Goal: Transaction & Acquisition: Obtain resource

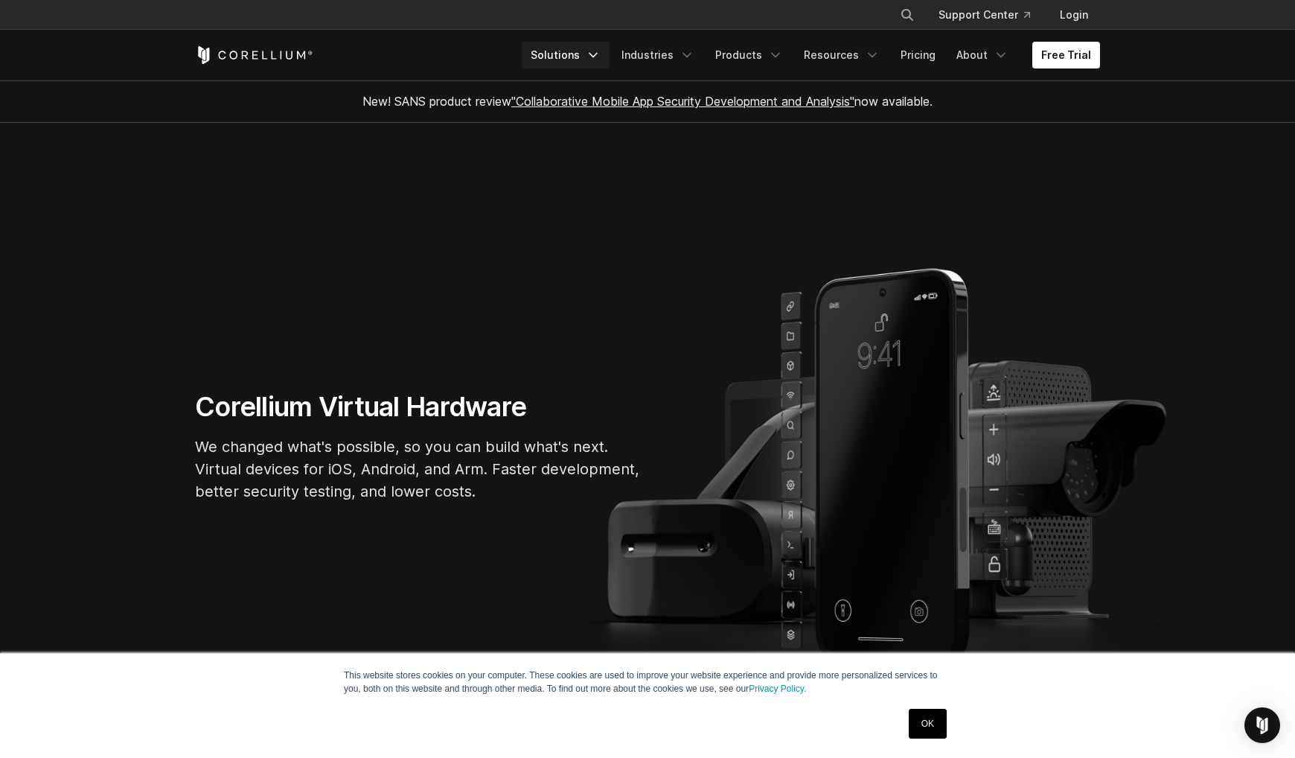
click at [580, 56] on link "Solutions" at bounding box center [566, 55] width 88 height 27
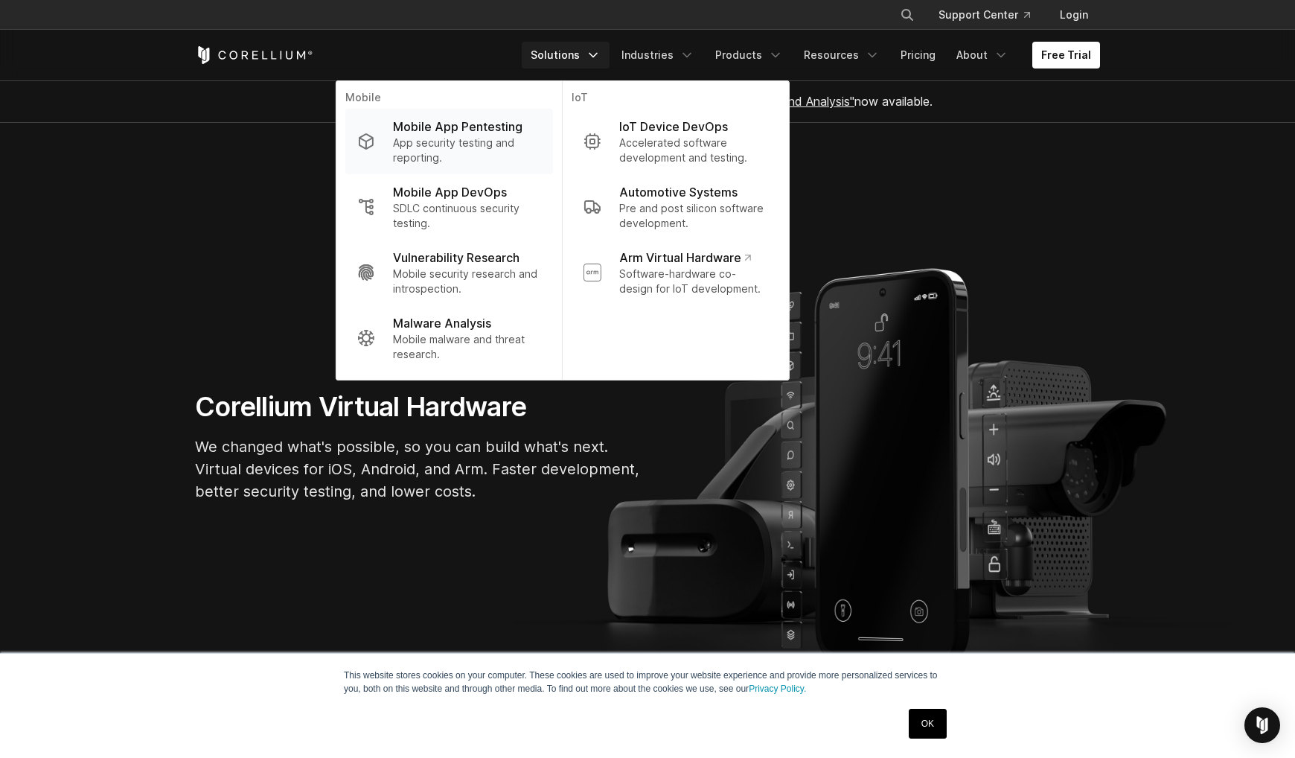
click at [495, 126] on p "Mobile App Pentesting" at bounding box center [457, 127] width 129 height 18
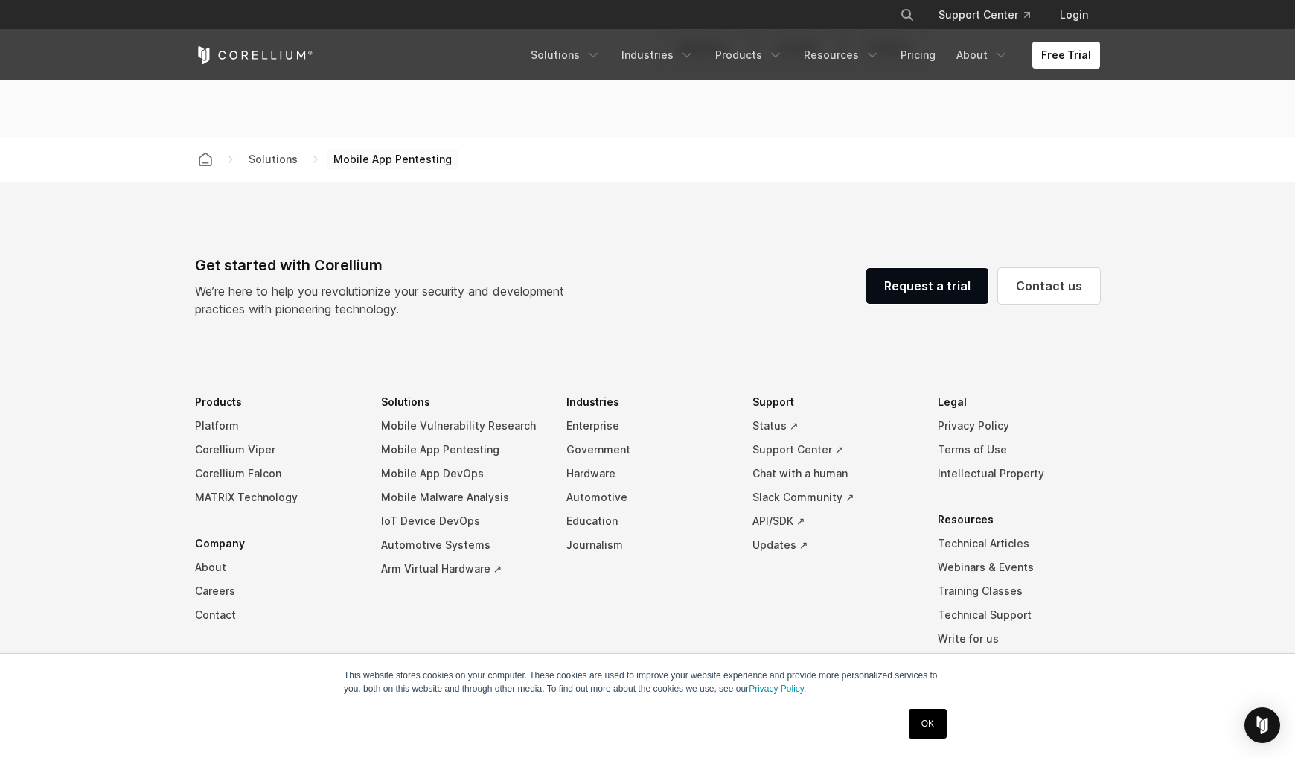
scroll to position [4701, 0]
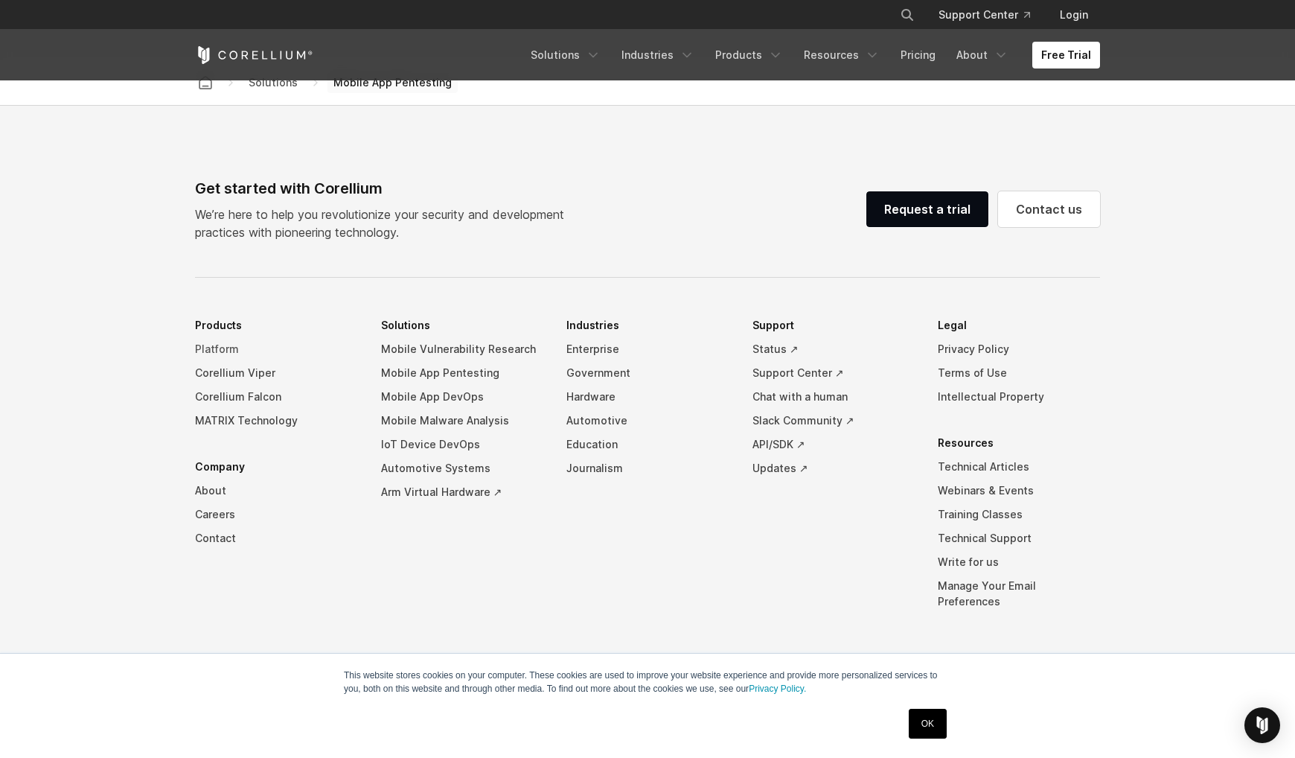
click at [219, 348] on link "Platform" at bounding box center [276, 349] width 162 height 24
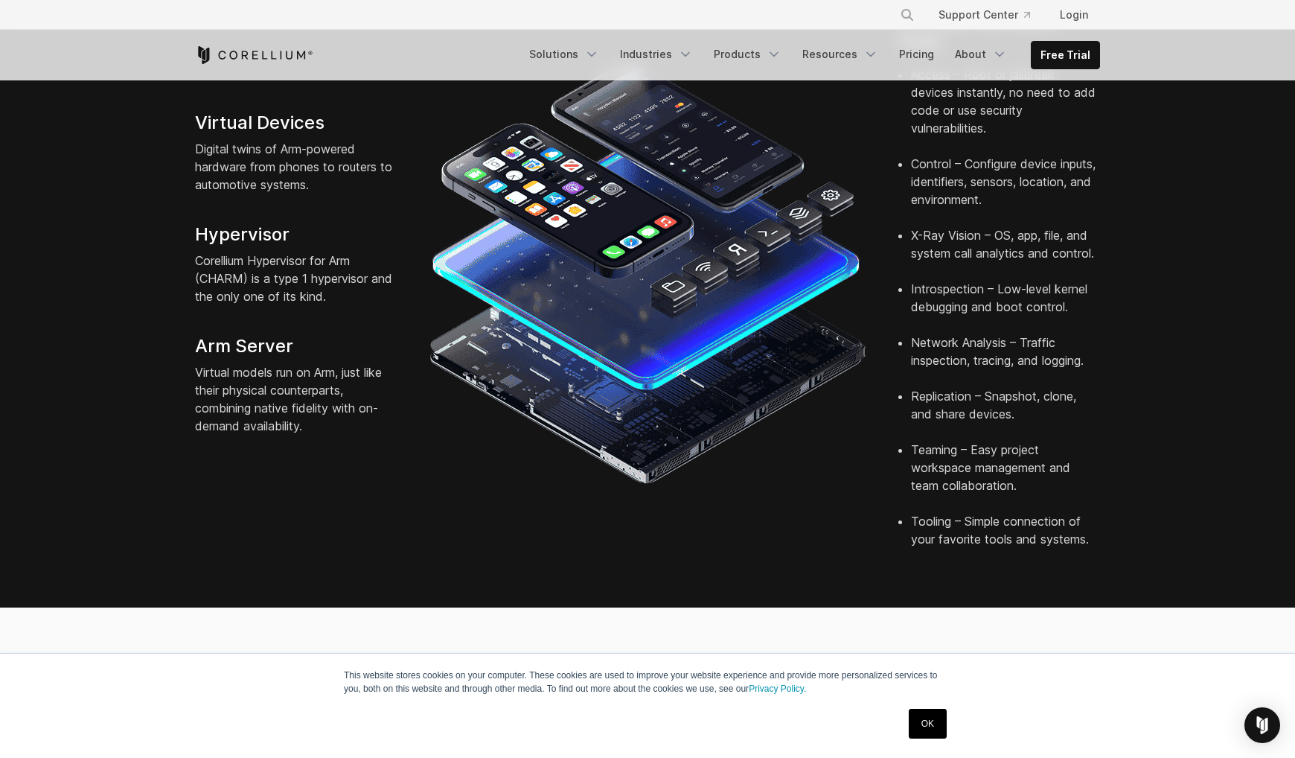
scroll to position [274, 0]
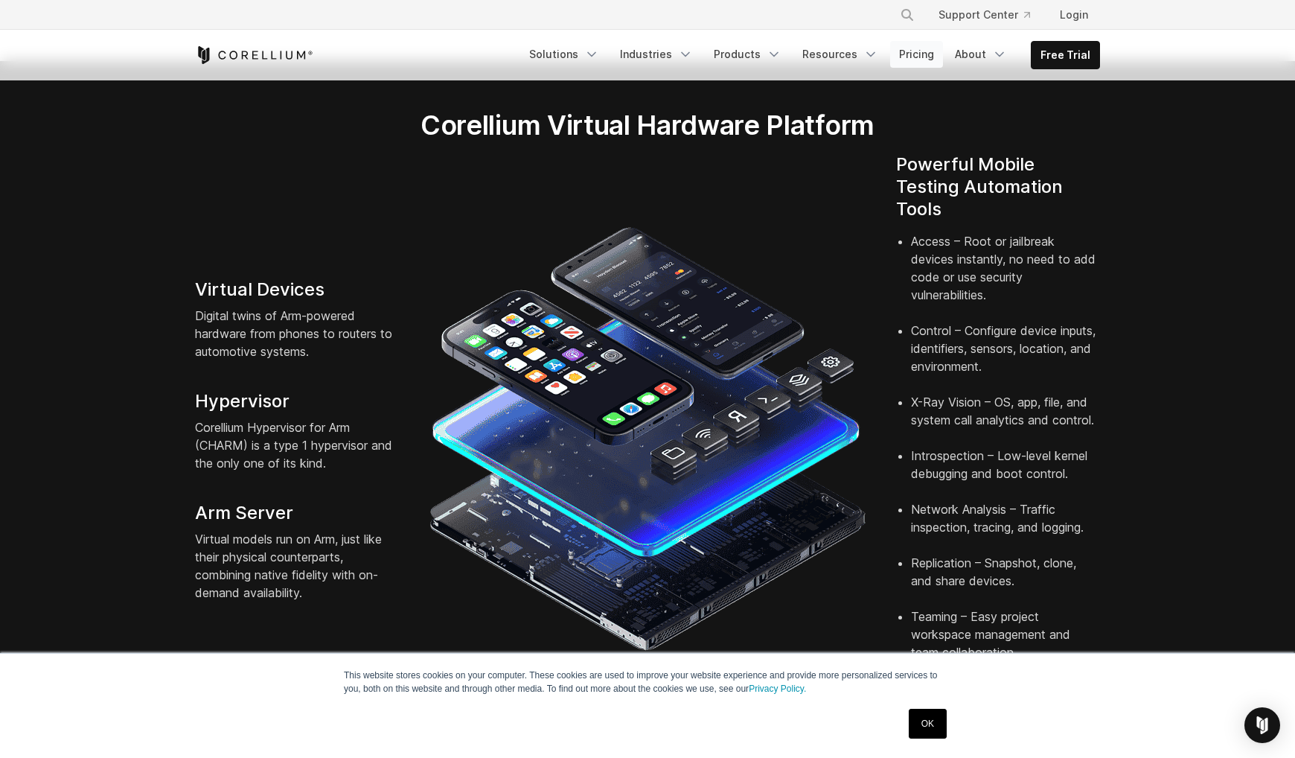
click at [911, 54] on link "Pricing" at bounding box center [916, 54] width 53 height 27
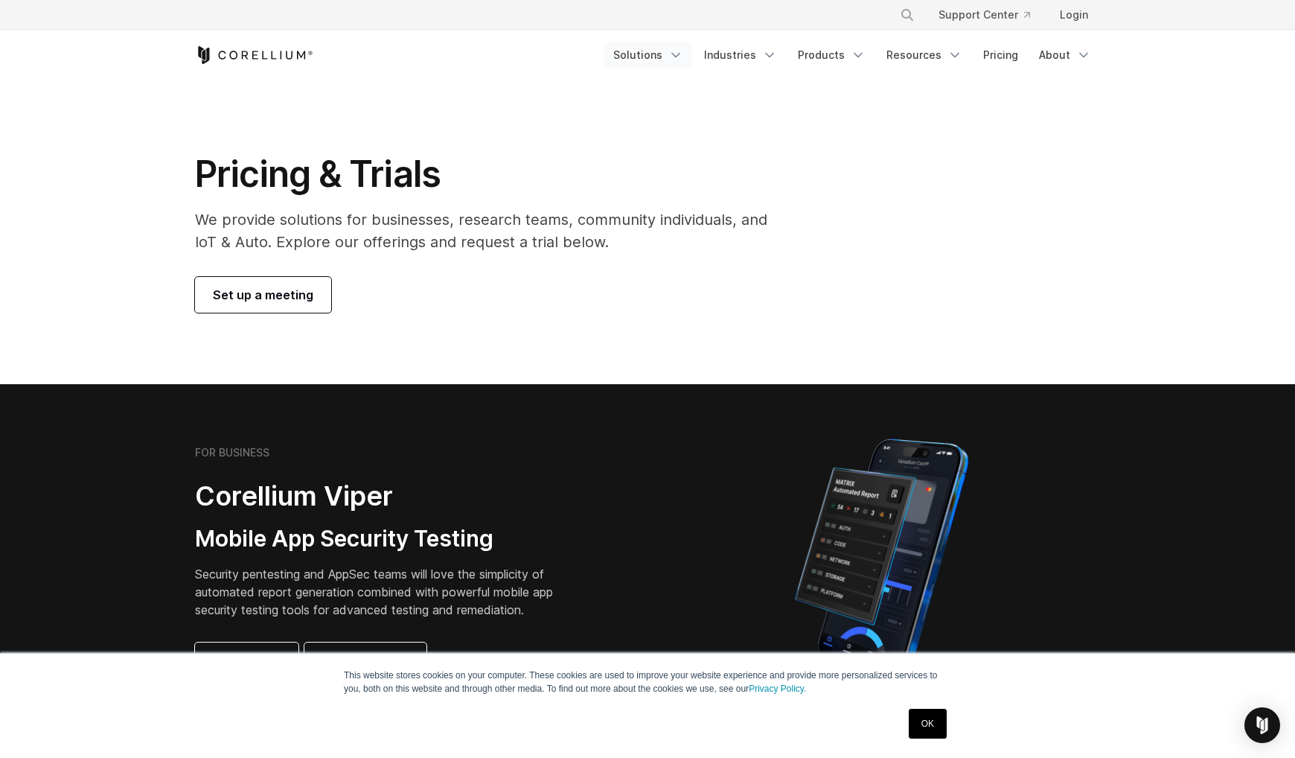
click at [662, 57] on link "Solutions" at bounding box center [648, 55] width 88 height 27
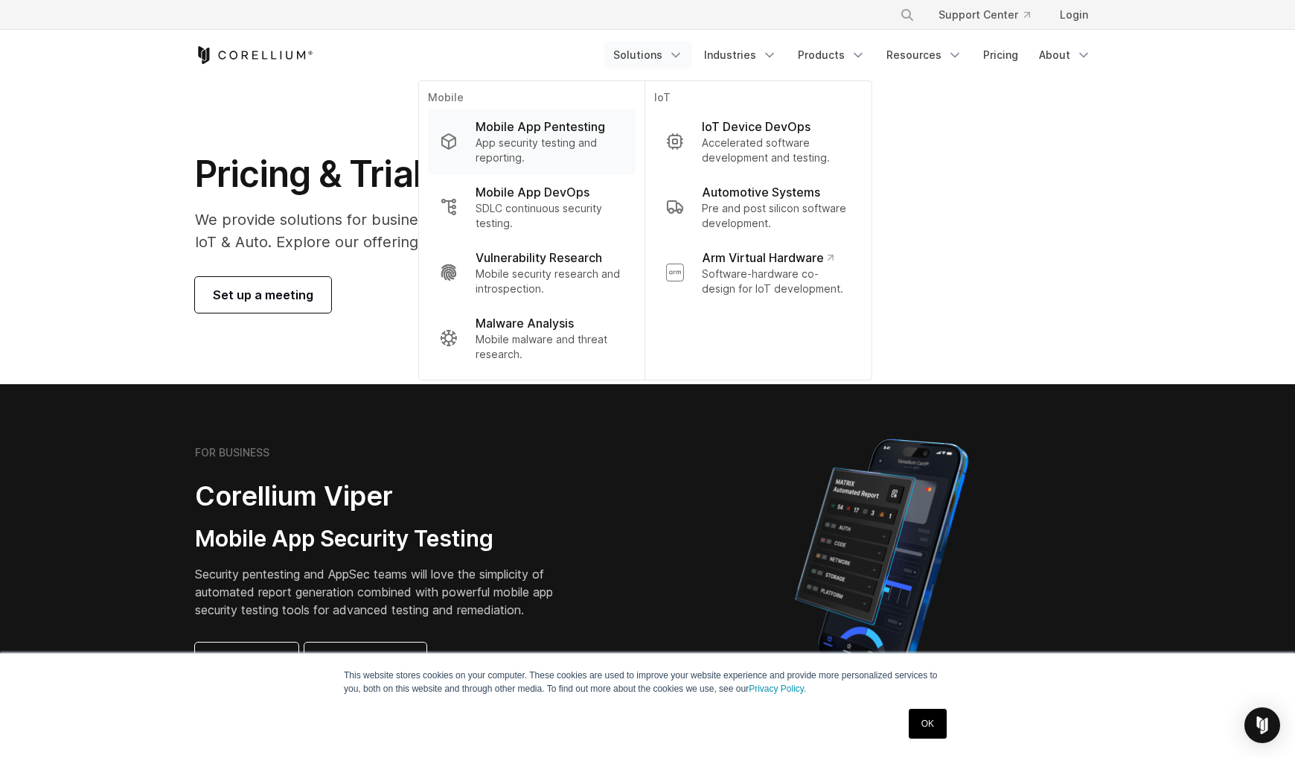
click at [545, 139] on p "App security testing and reporting." at bounding box center [550, 150] width 148 height 30
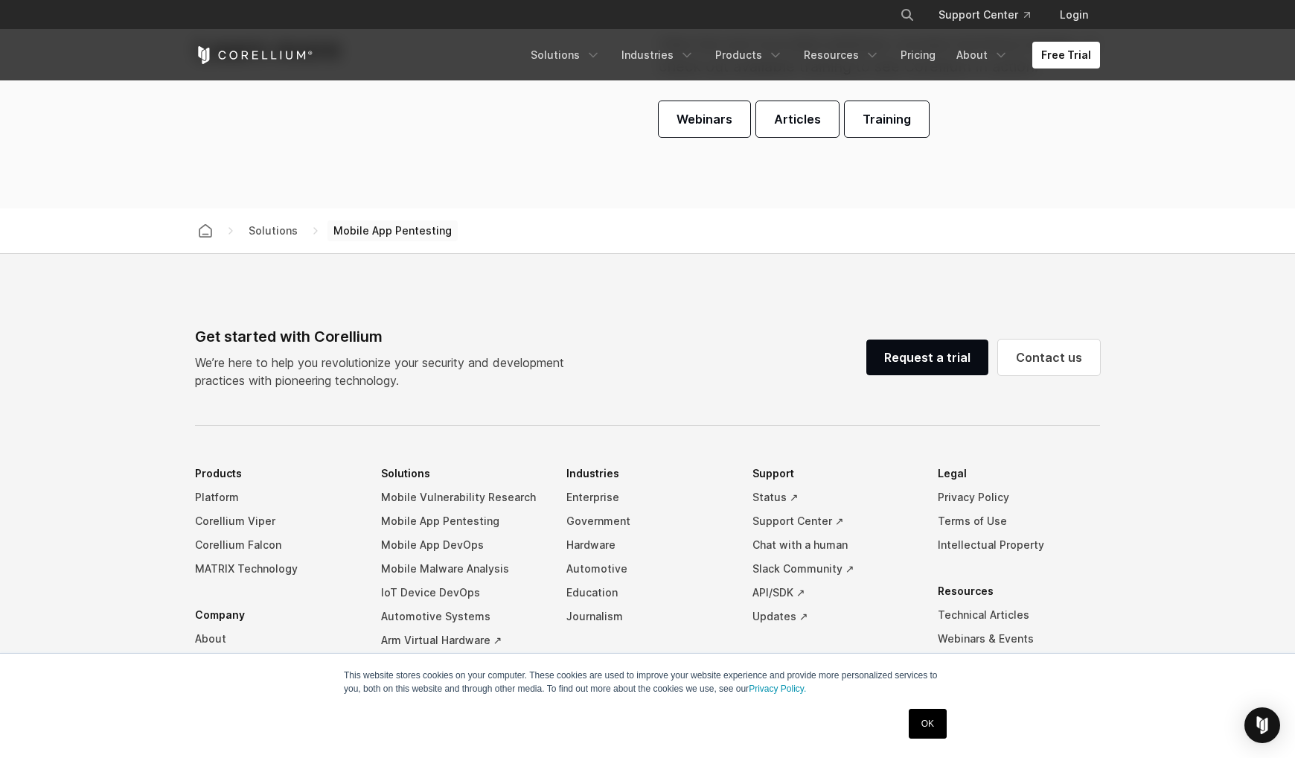
scroll to position [4701, 0]
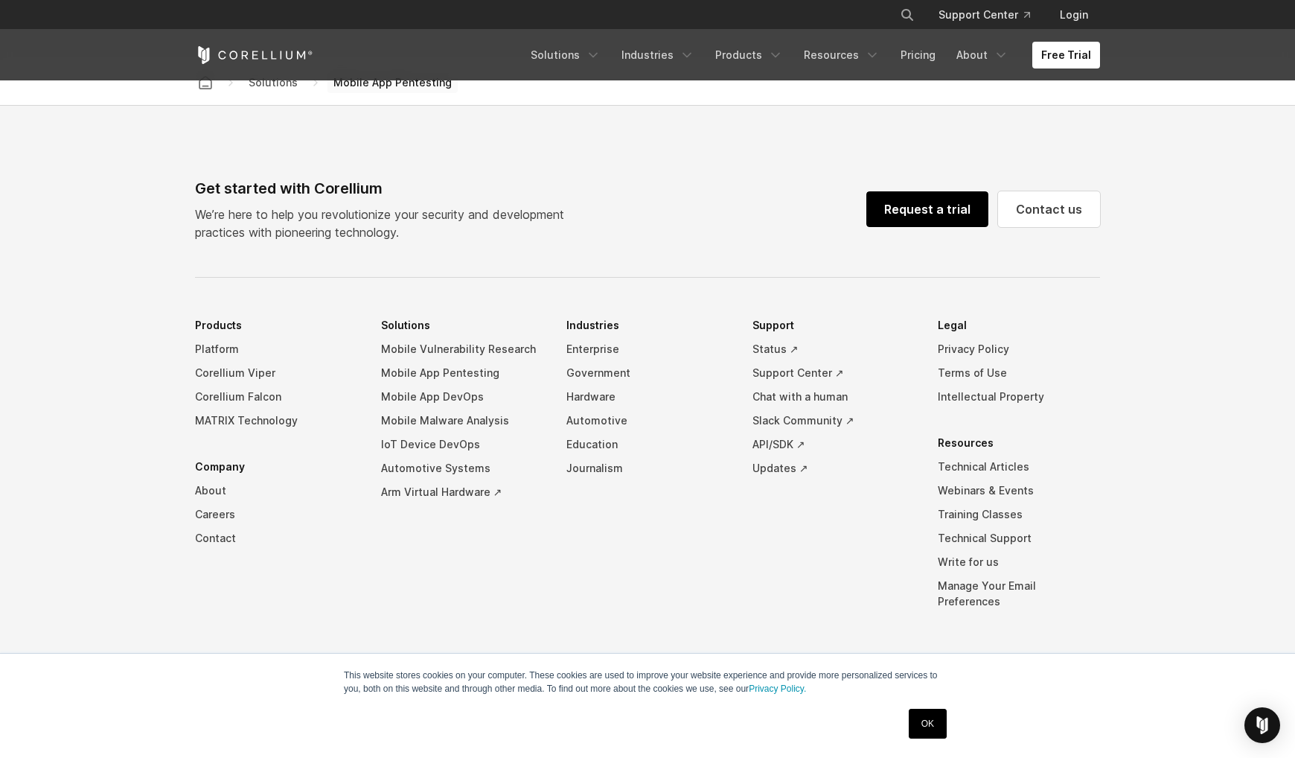
click at [920, 207] on link "Request a trial" at bounding box center [927, 209] width 122 height 36
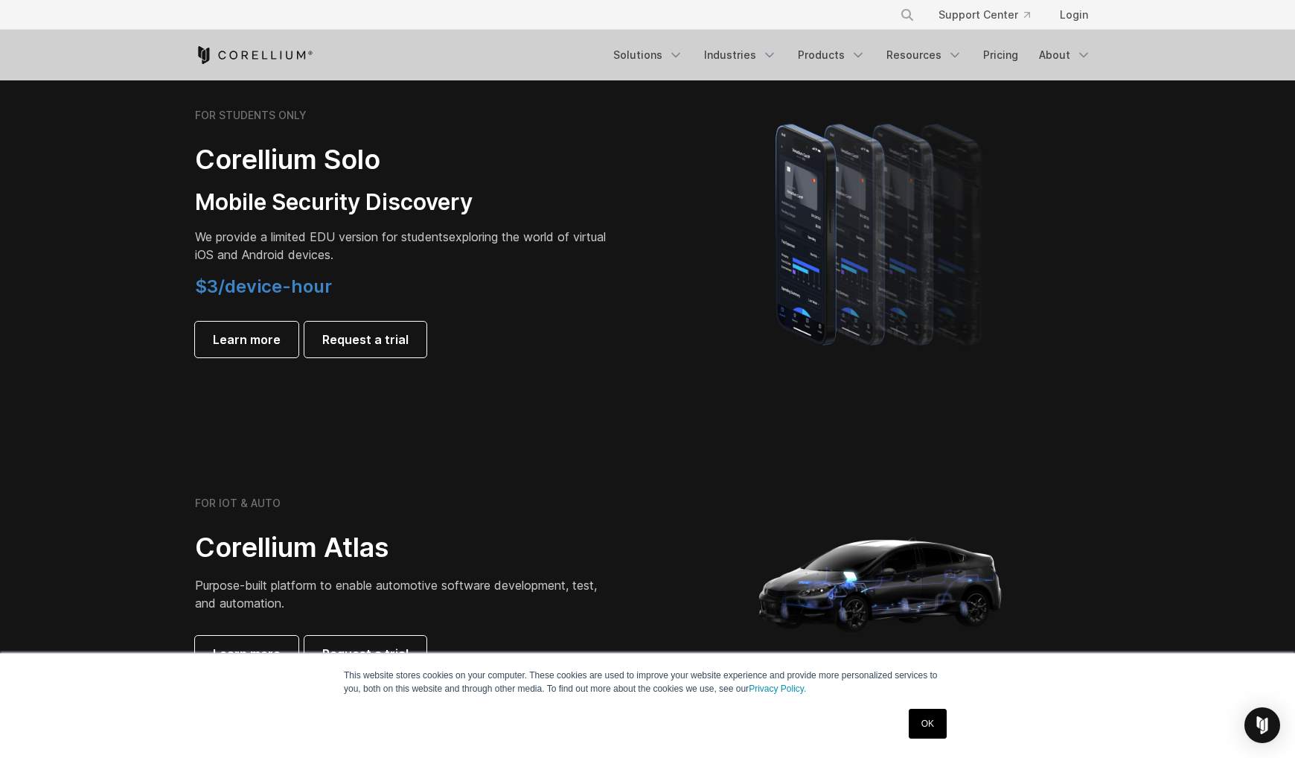
scroll to position [983, 0]
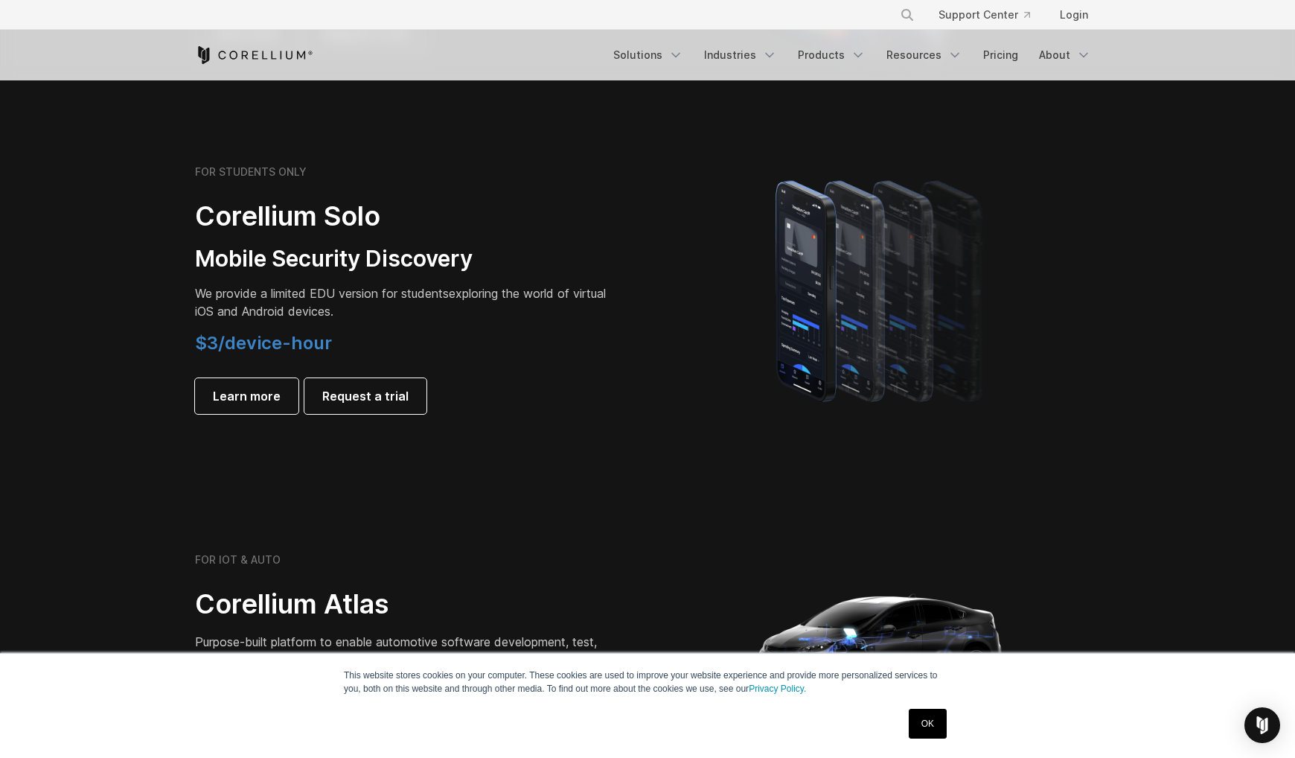
click at [281, 346] on span "$3/device-hour" at bounding box center [263, 343] width 137 height 22
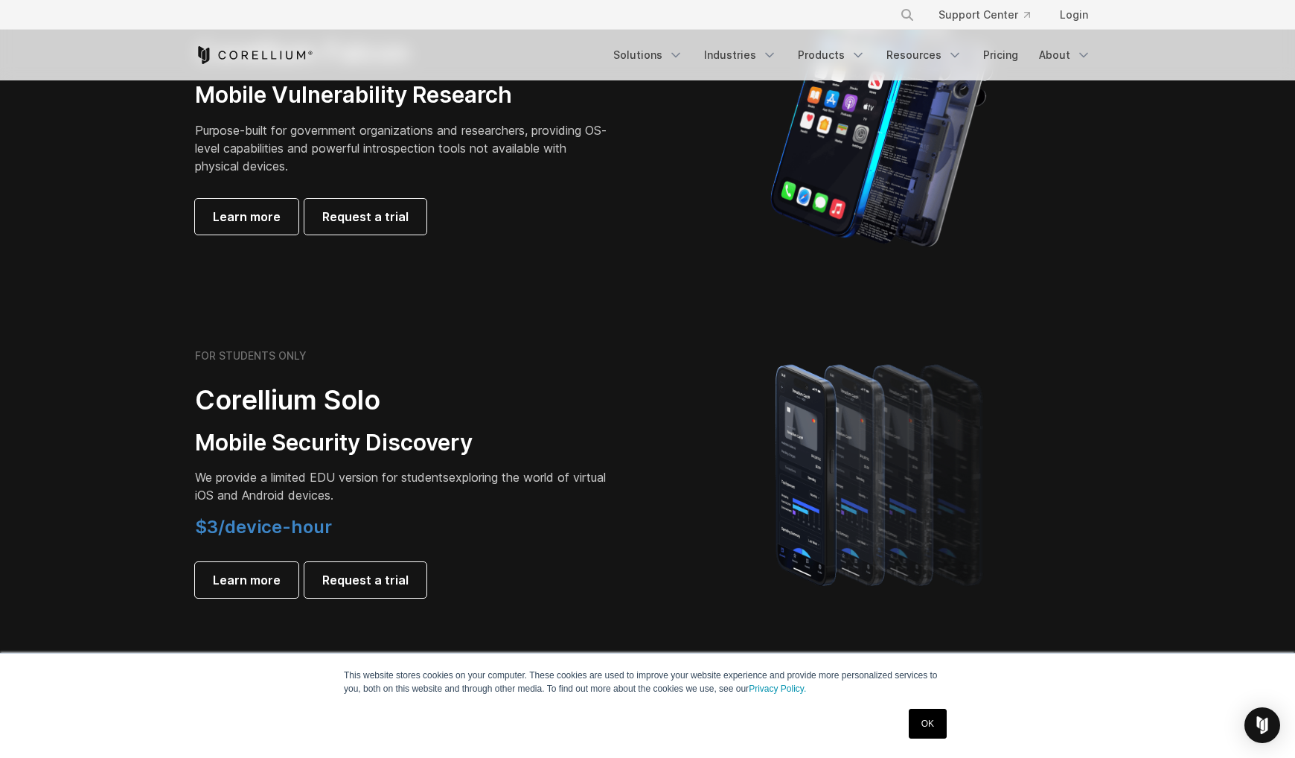
scroll to position [871, 0]
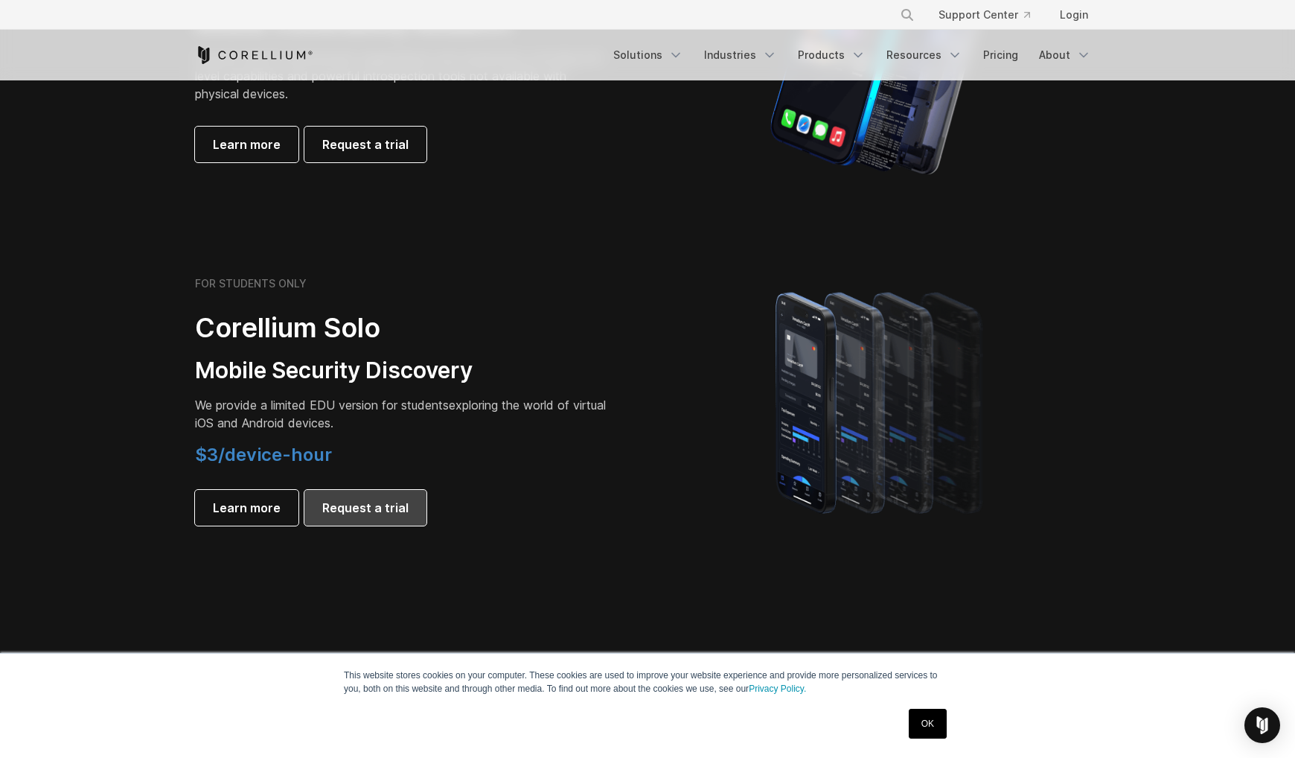
click at [356, 512] on span "Request a trial" at bounding box center [365, 508] width 86 height 18
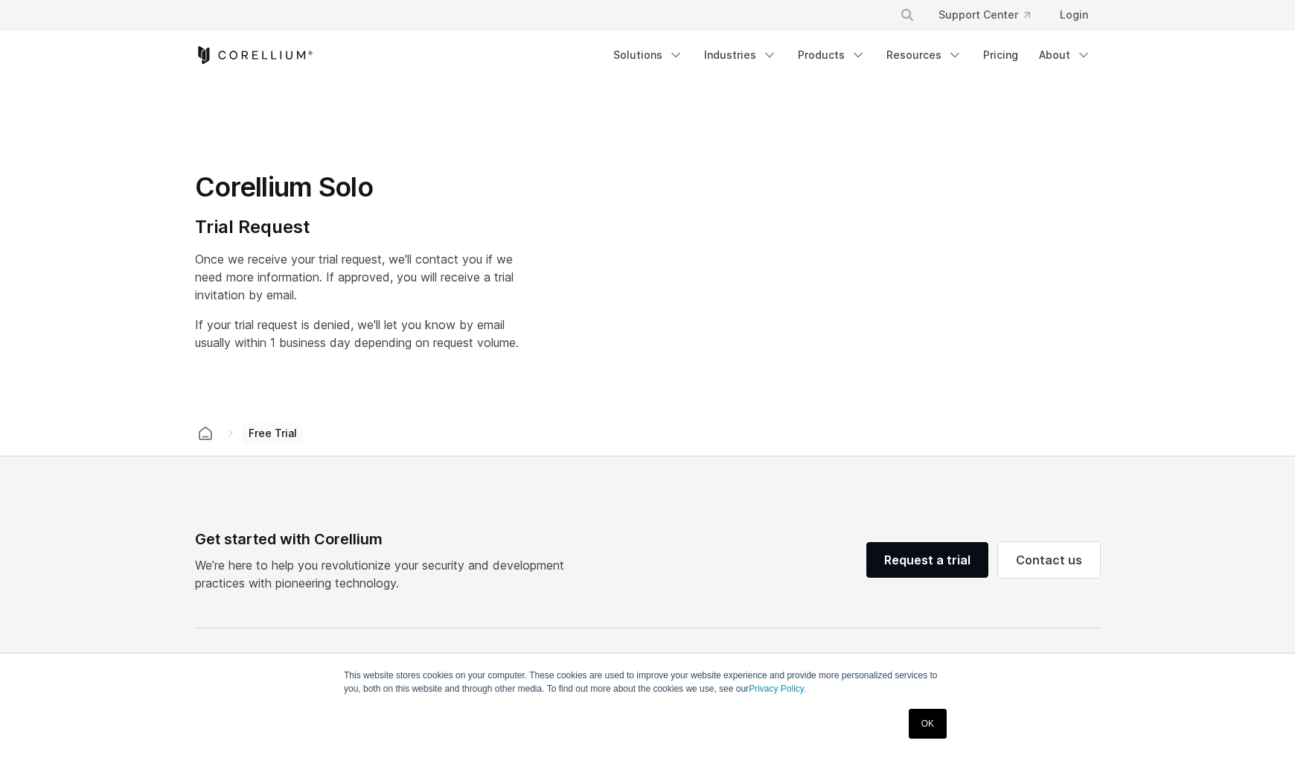
select select "**"
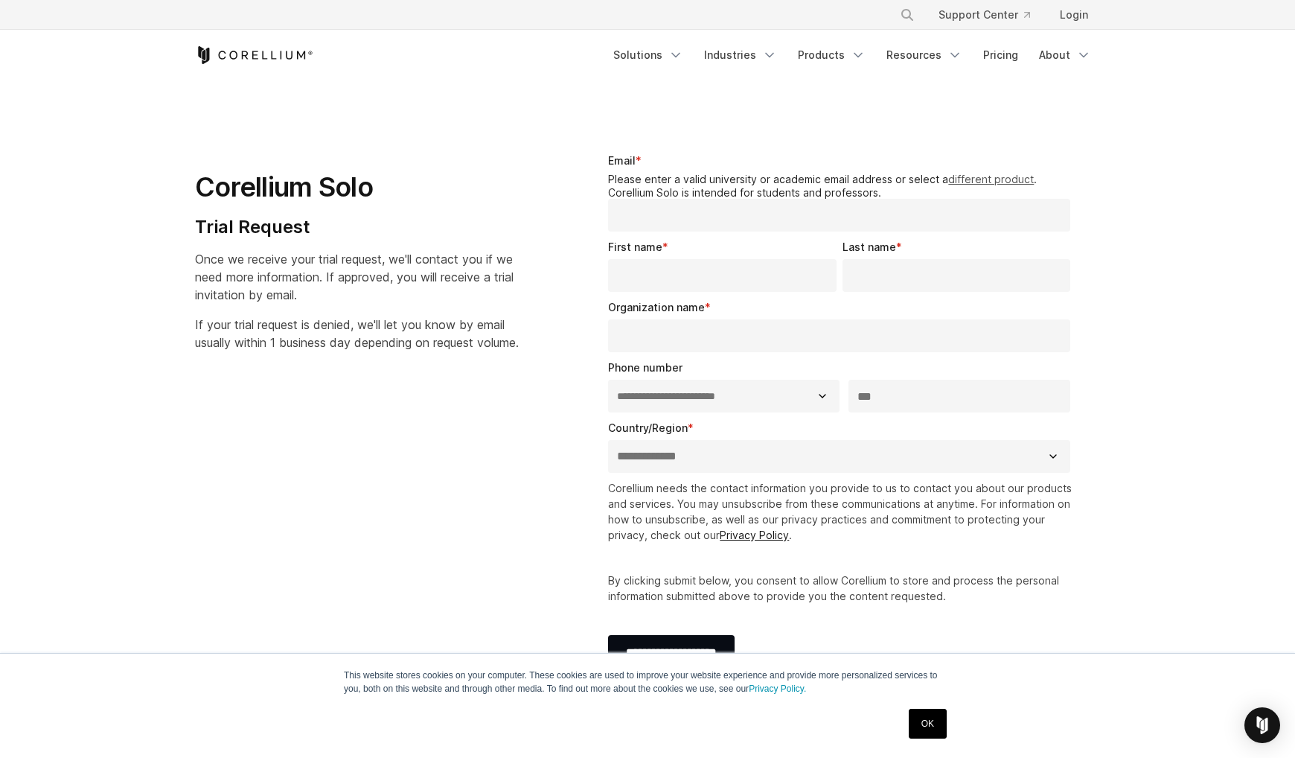
click at [974, 179] on link "different product" at bounding box center [991, 179] width 86 height 13
